Goal: Information Seeking & Learning: Learn about a topic

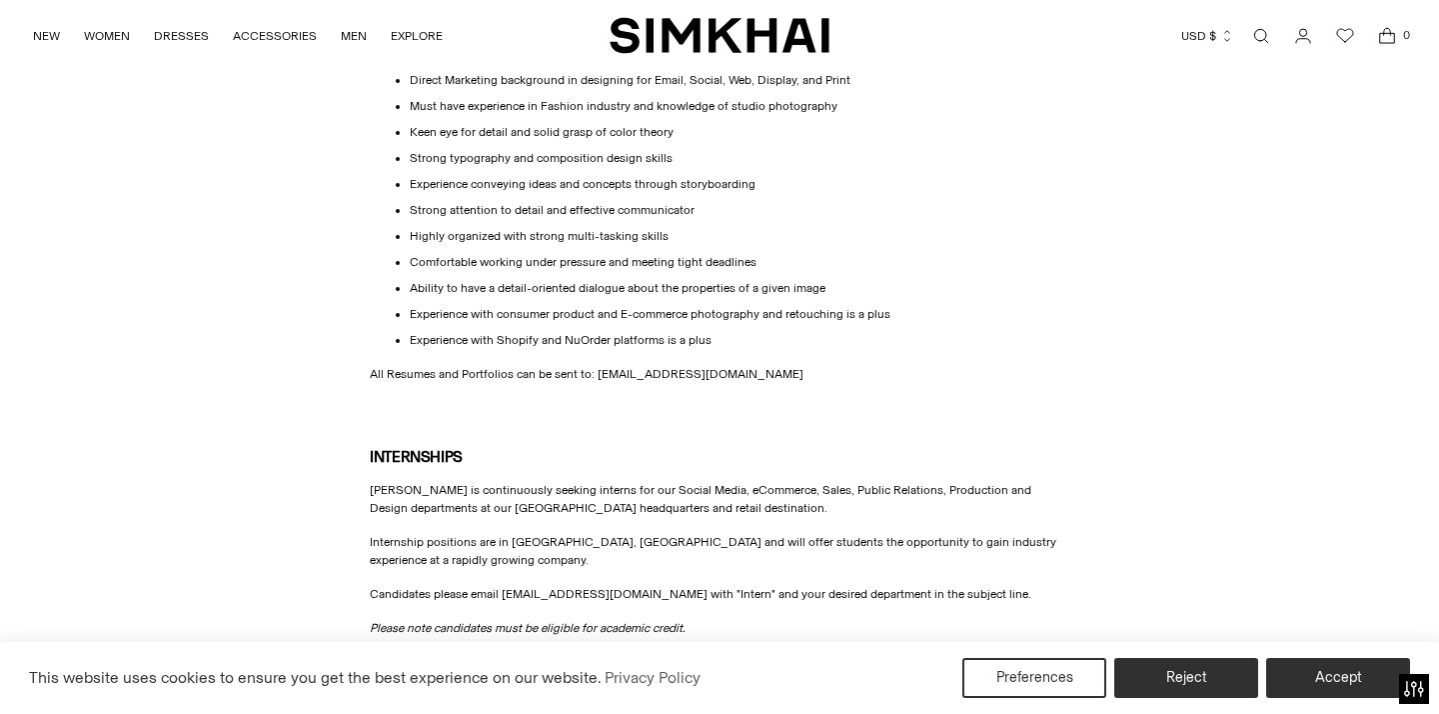
scroll to position [834, 0]
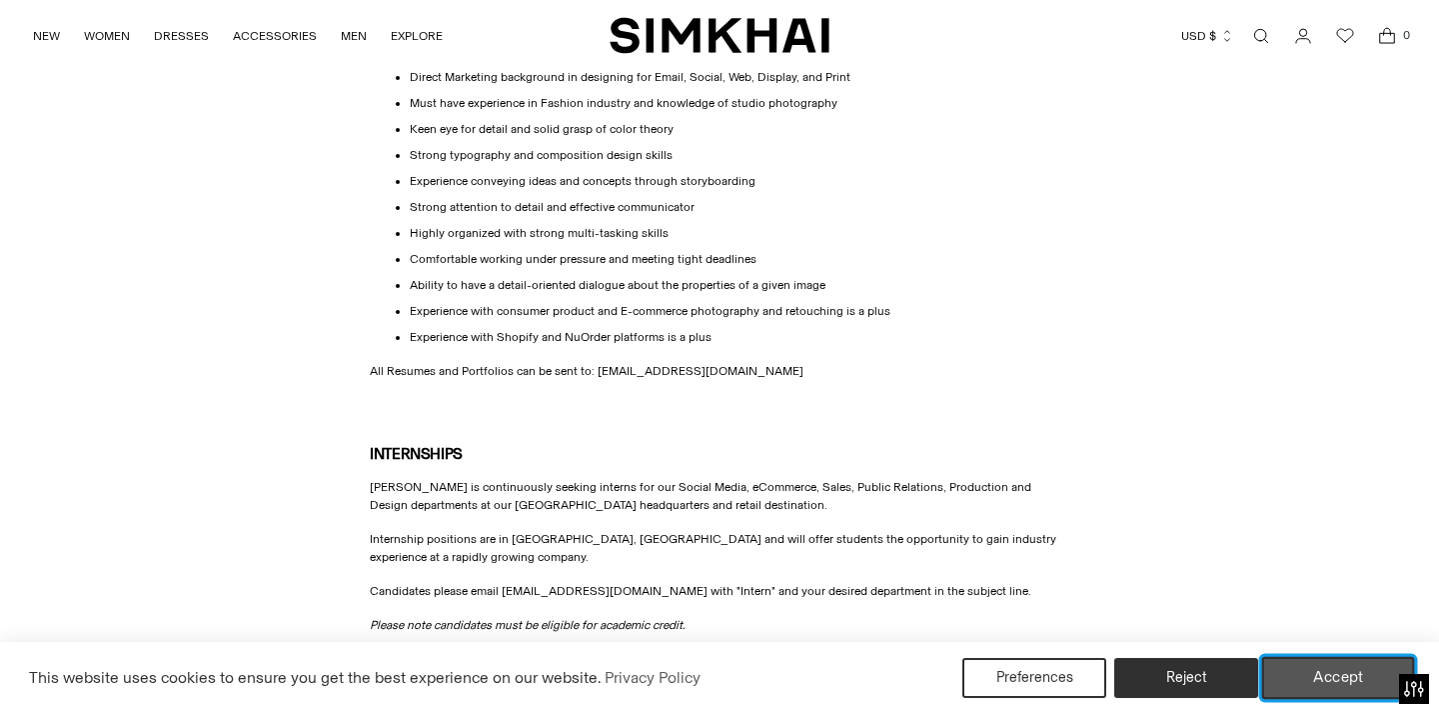
click at [1345, 664] on button "Accept" at bounding box center [1339, 678] width 153 height 42
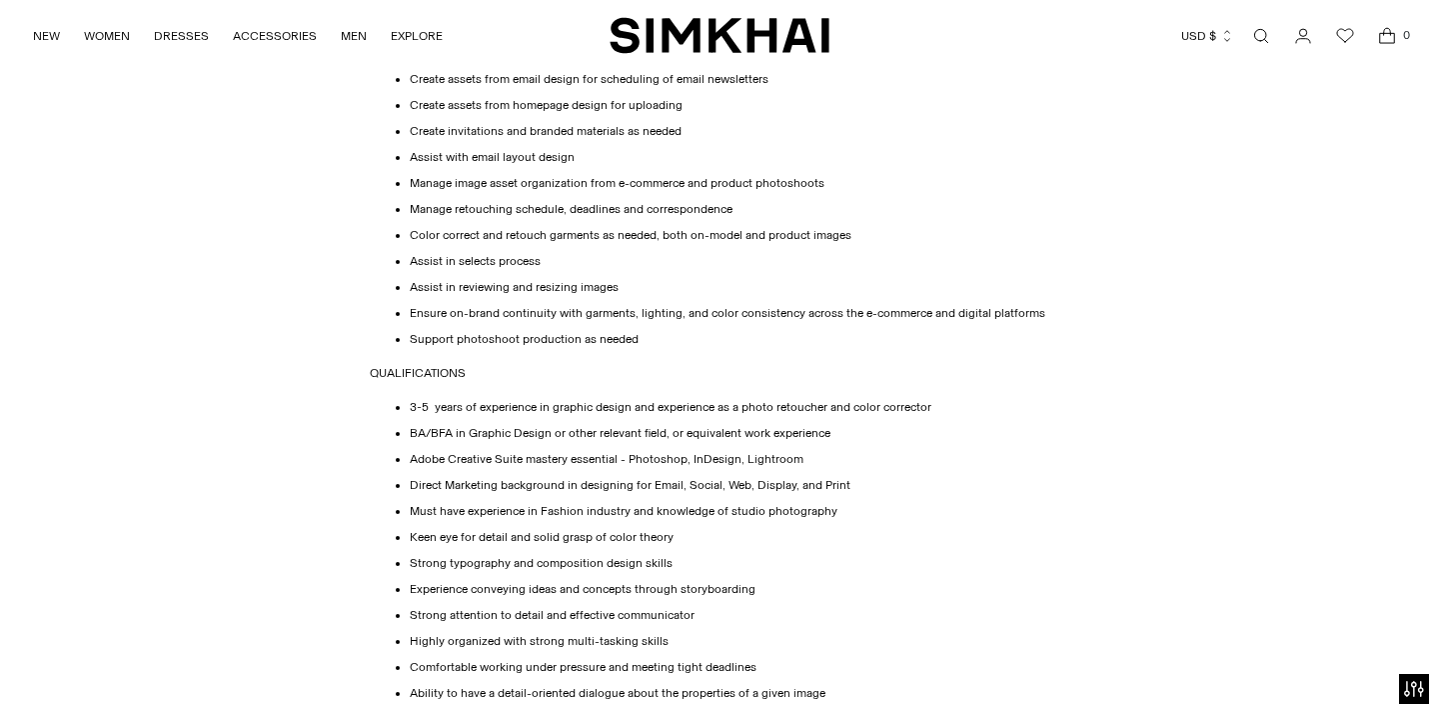
scroll to position [0, 0]
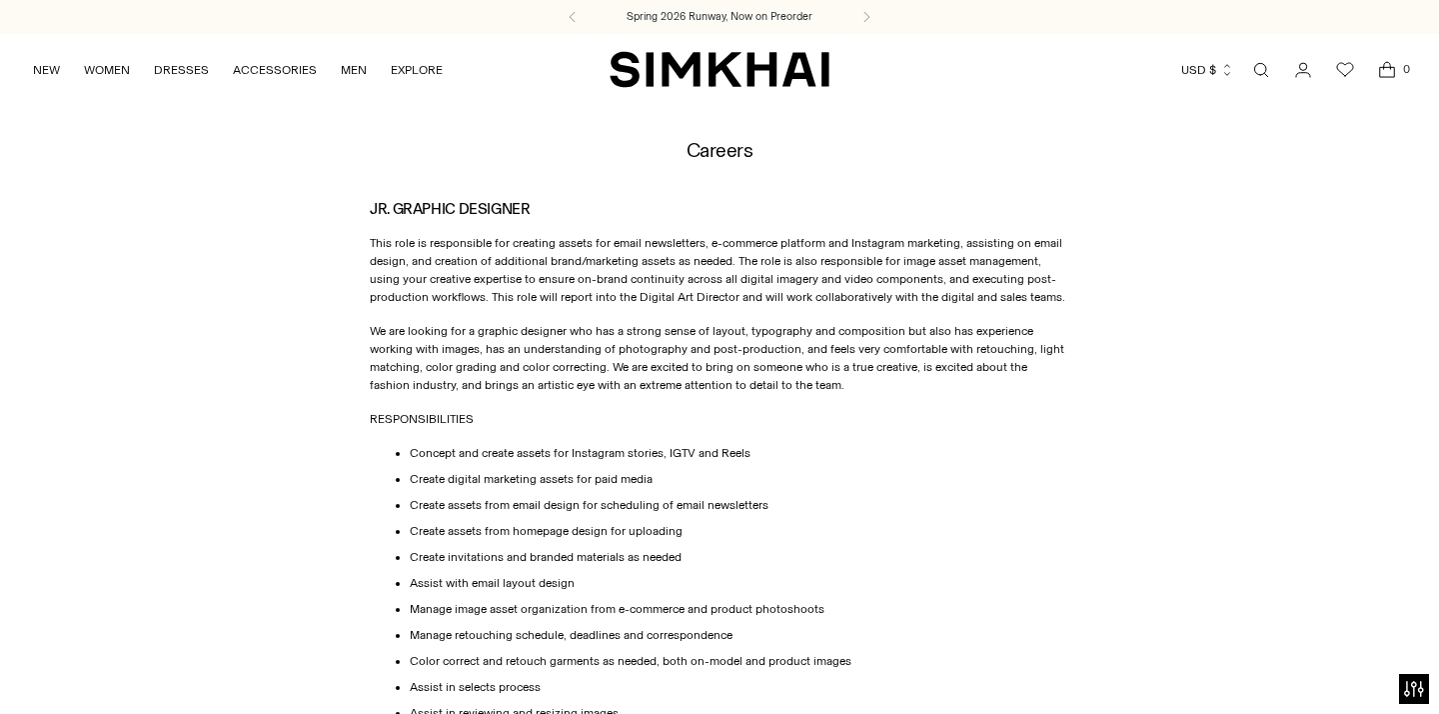
click at [718, 66] on img "SIMKHAI" at bounding box center [720, 69] width 220 height 39
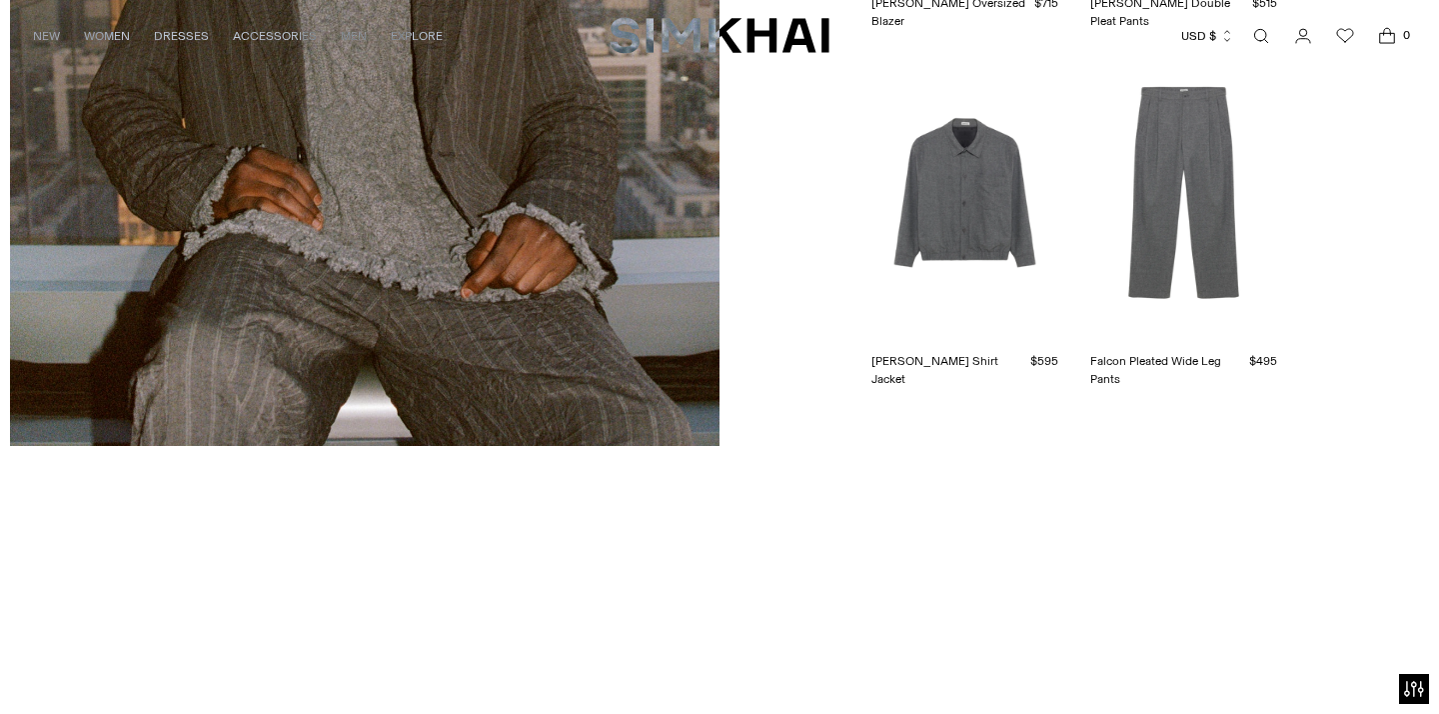
scroll to position [5321, 0]
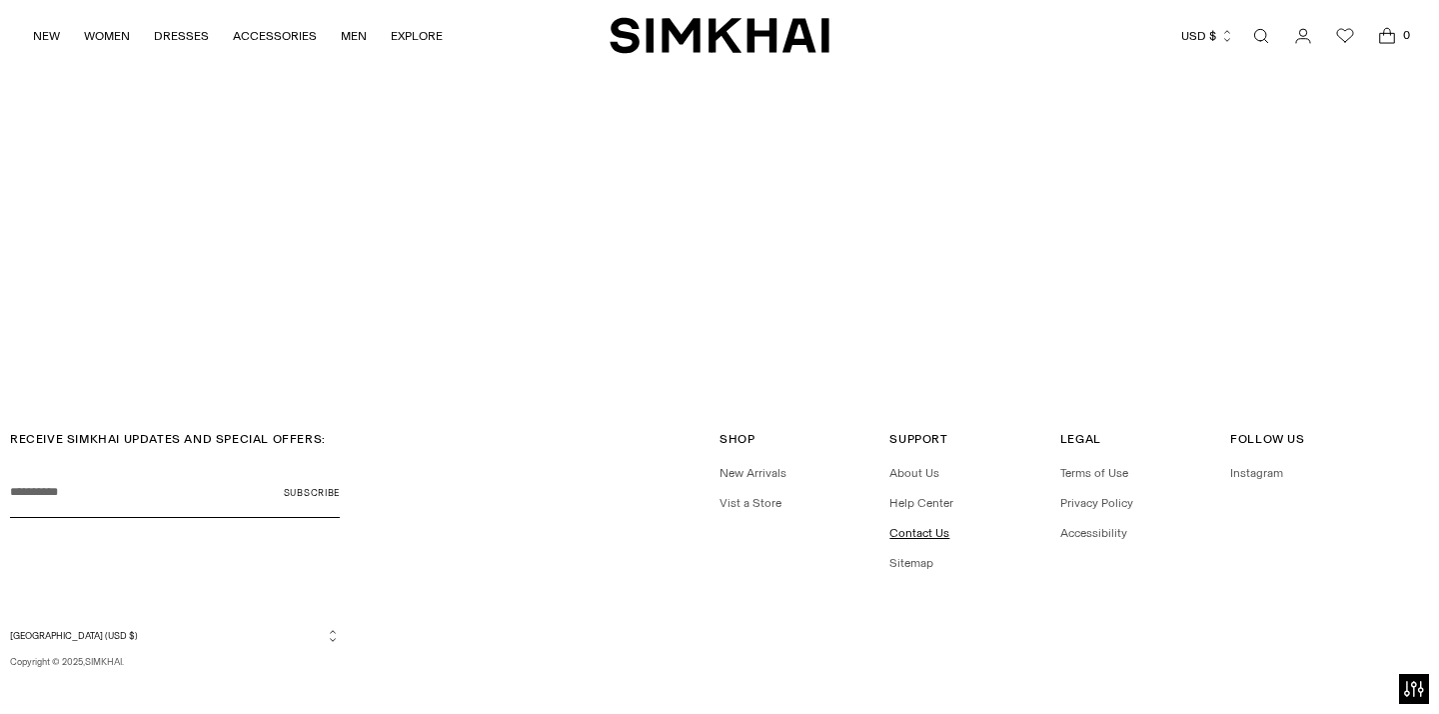
click at [913, 526] on link "Contact Us" at bounding box center [920, 533] width 60 height 14
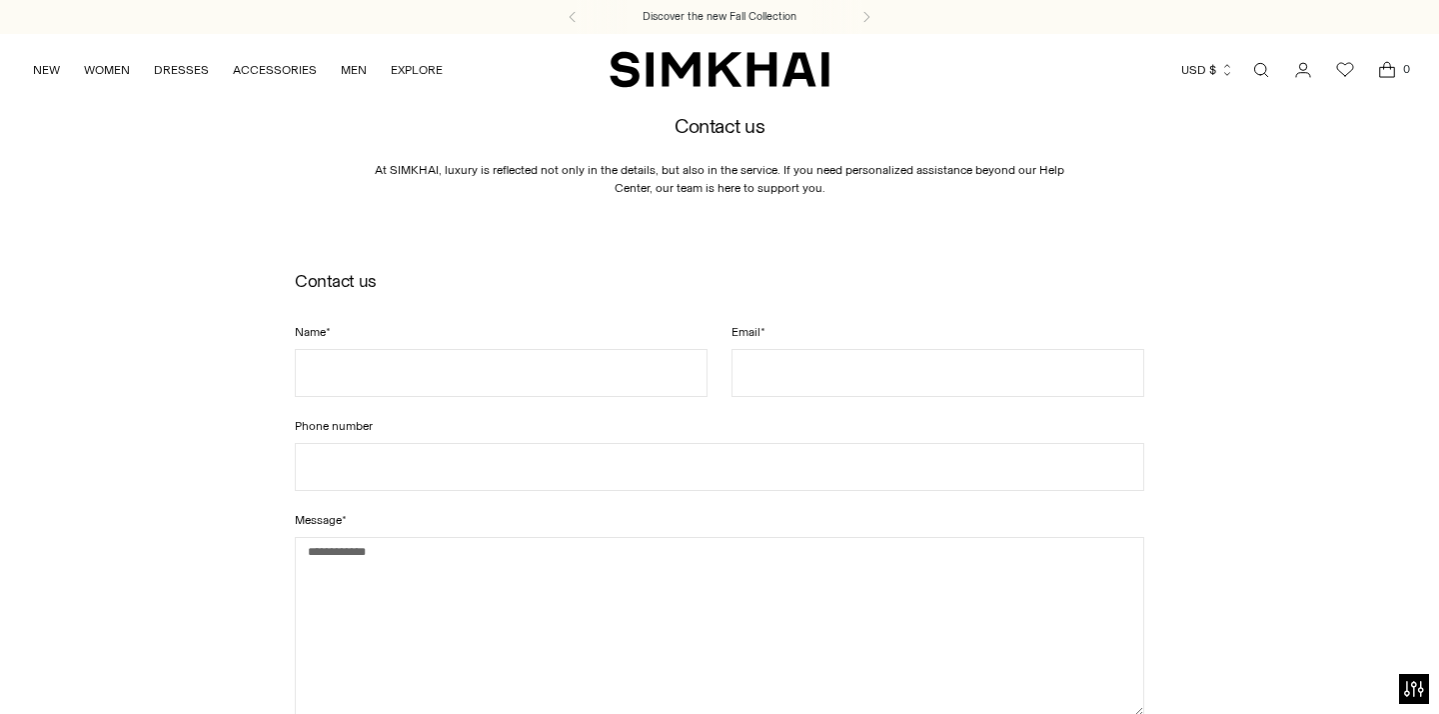
scroll to position [541, 0]
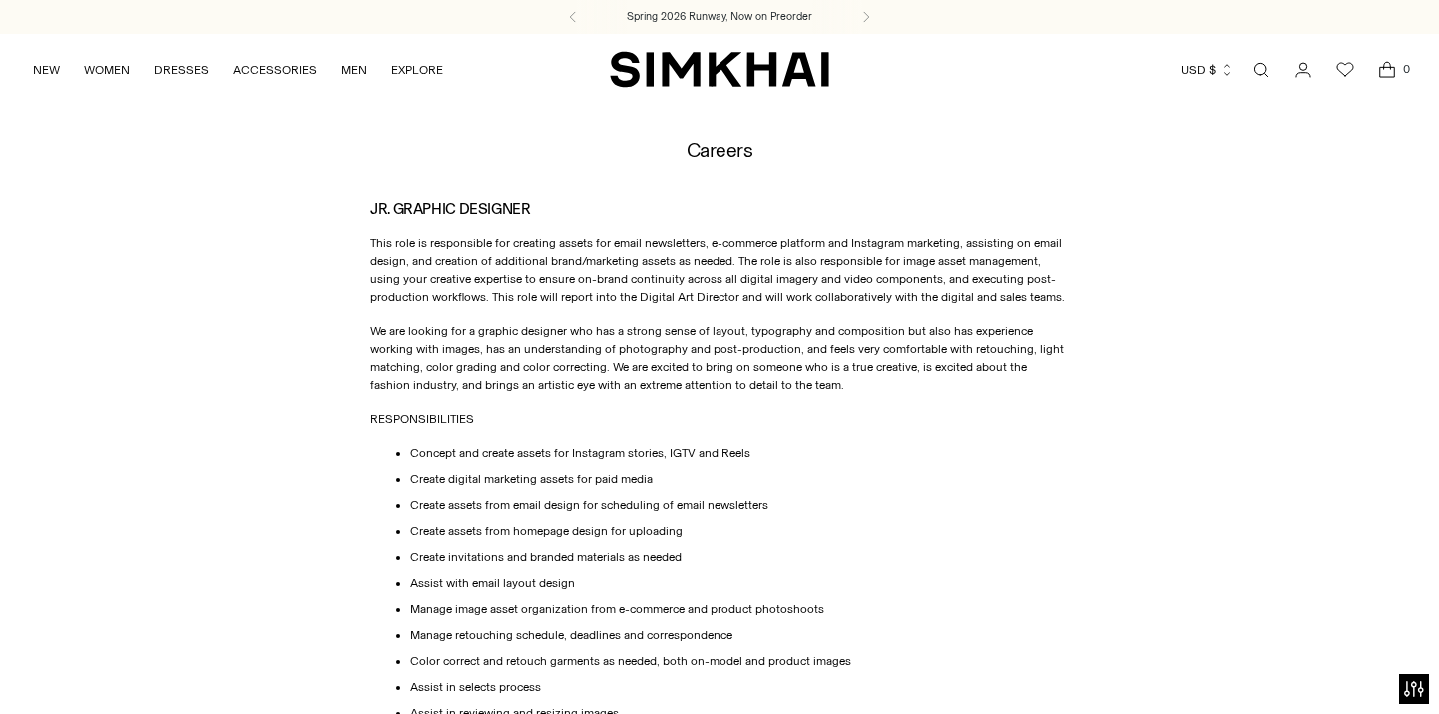
click at [601, 338] on p "We are looking for a graphic designer who has a strong sense of layout, typogra…" at bounding box center [720, 358] width 700 height 72
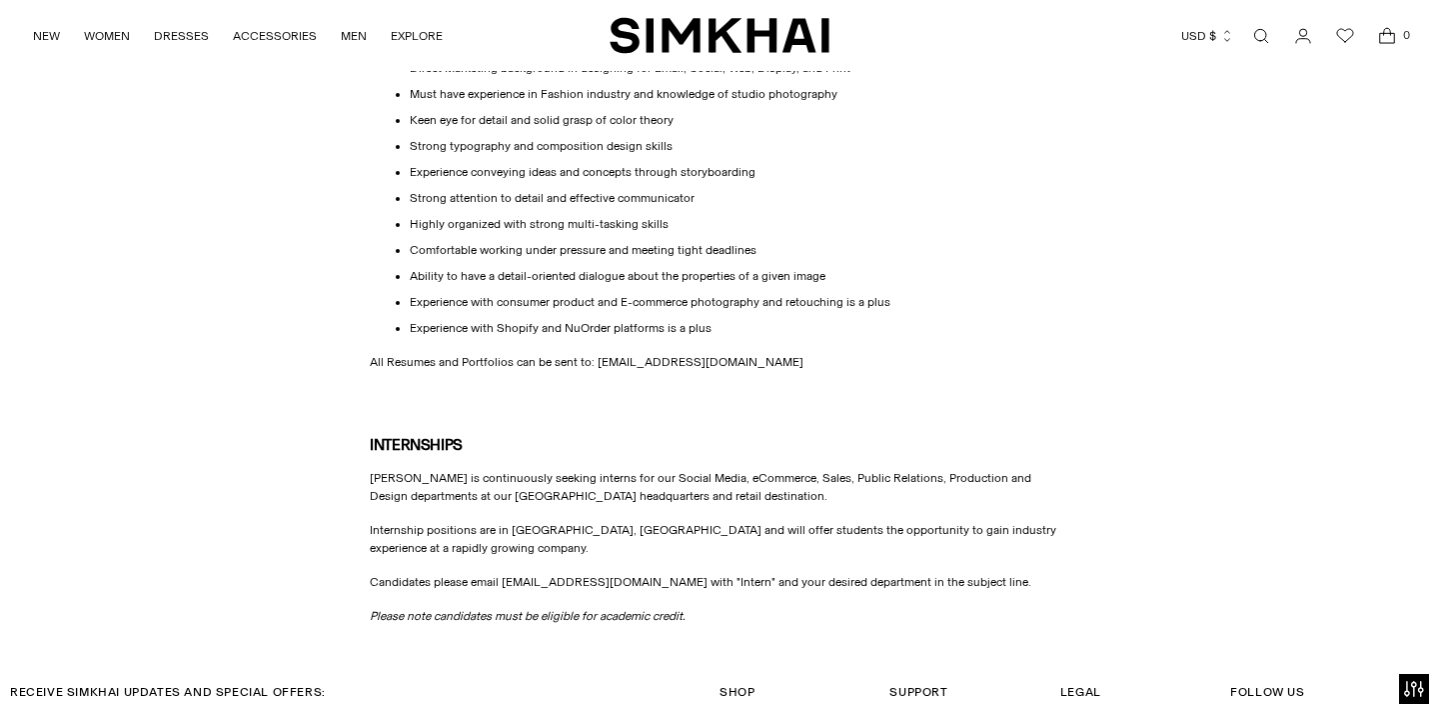
scroll to position [1115, 0]
